Goal: Information Seeking & Learning: Learn about a topic

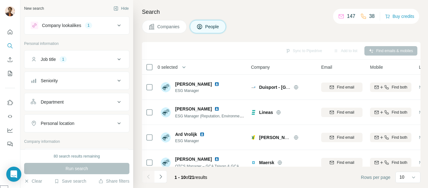
click at [115, 60] on icon at bounding box center [119, 59] width 8 height 8
click at [115, 25] on icon at bounding box center [119, 26] width 8 height 8
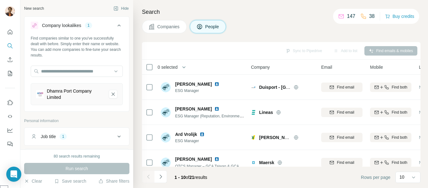
click at [115, 24] on icon at bounding box center [119, 26] width 8 height 8
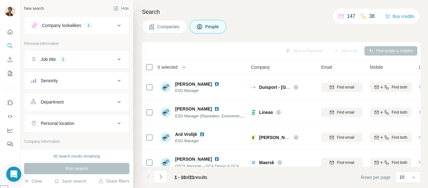
click at [88, 59] on div "Job title 1" at bounding box center [73, 59] width 85 height 6
click at [115, 59] on icon at bounding box center [119, 59] width 8 height 8
click at [101, 57] on div "Job title 1" at bounding box center [73, 59] width 85 height 6
click at [55, 89] on icon "button" at bounding box center [53, 88] width 5 height 5
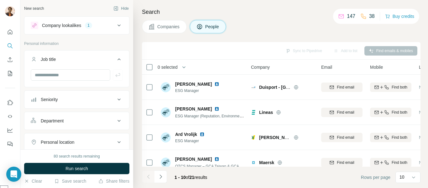
click at [79, 28] on div "Company lookalikes" at bounding box center [61, 25] width 39 height 6
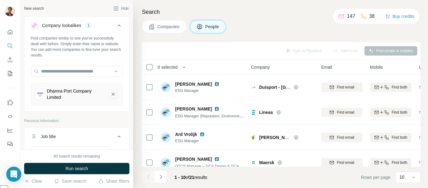
click at [110, 94] on icon "Dhamra Port Company Limited-remove-button" at bounding box center [113, 94] width 6 height 6
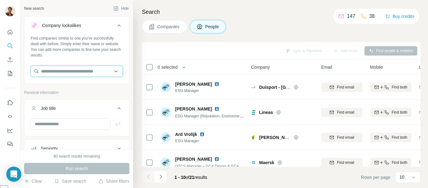
click at [70, 69] on input "text" at bounding box center [77, 70] width 92 height 11
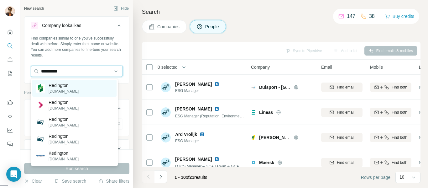
type input "*********"
click at [73, 87] on p "Redington" at bounding box center [64, 85] width 30 height 6
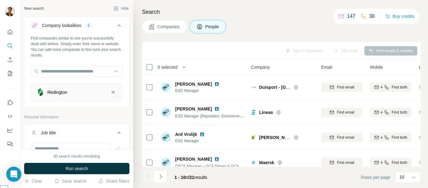
scroll to position [35, 0]
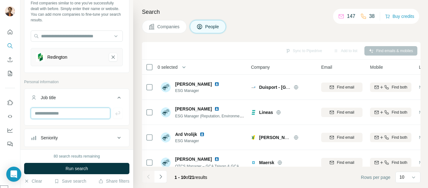
click at [64, 111] on input "text" at bounding box center [71, 112] width 80 height 11
